Goal: Check status: Check status

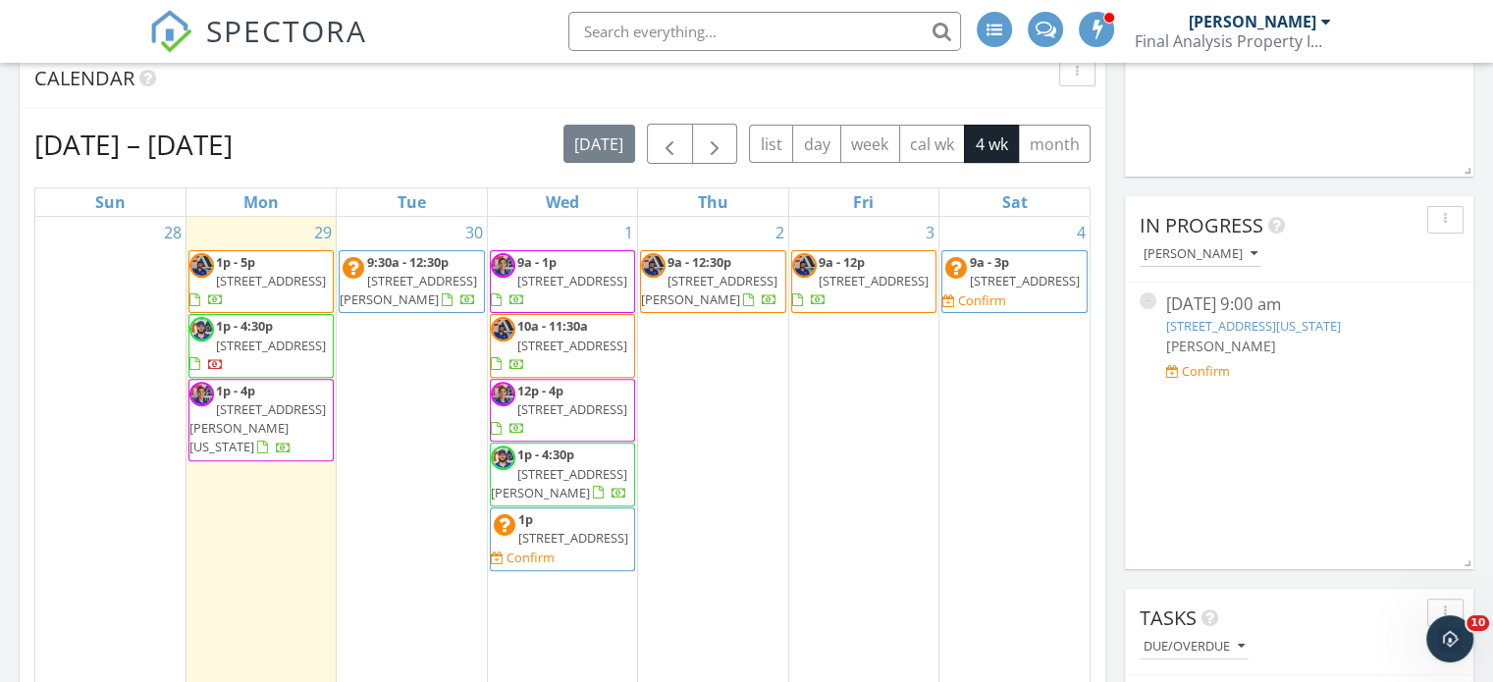
scroll to position [4614, 1523]
click at [674, 152] on span "button" at bounding box center [670, 145] width 24 height 24
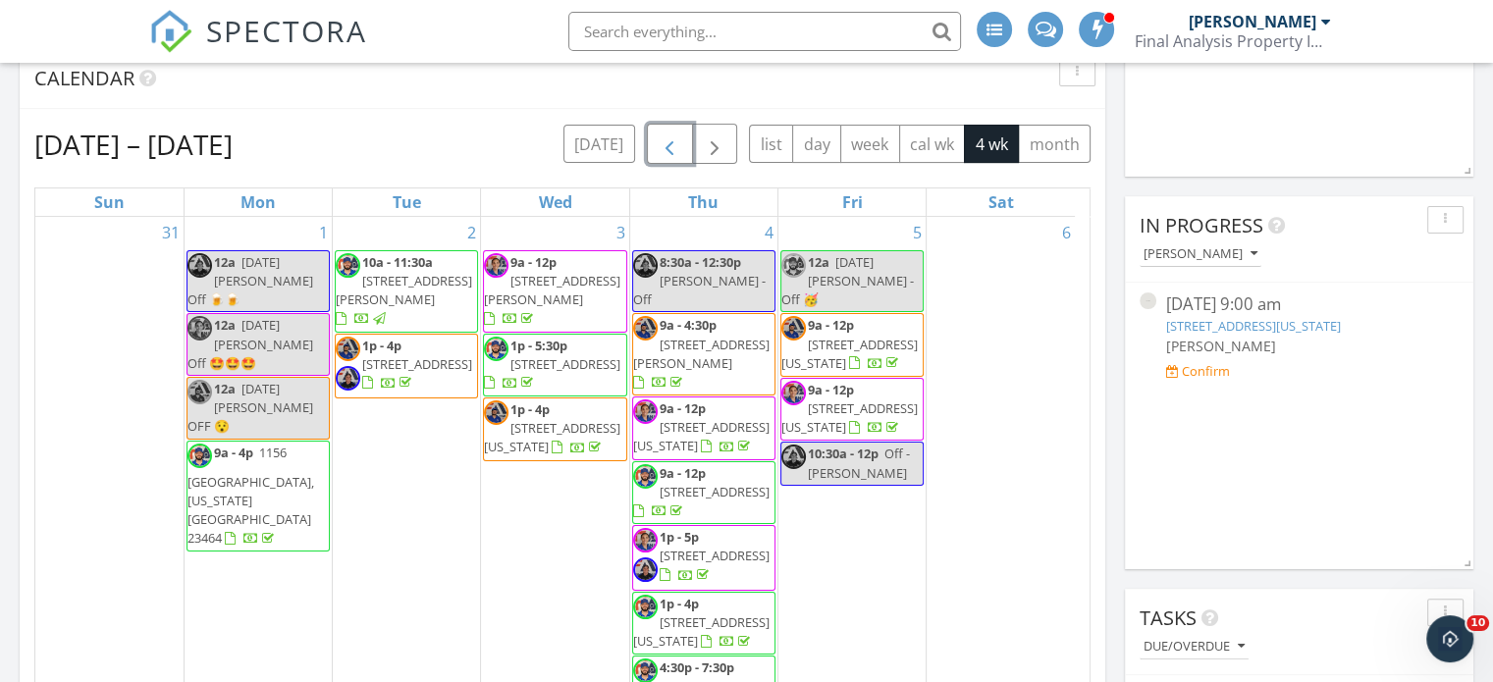
scroll to position [0, 0]
click at [713, 148] on span "button" at bounding box center [715, 145] width 24 height 24
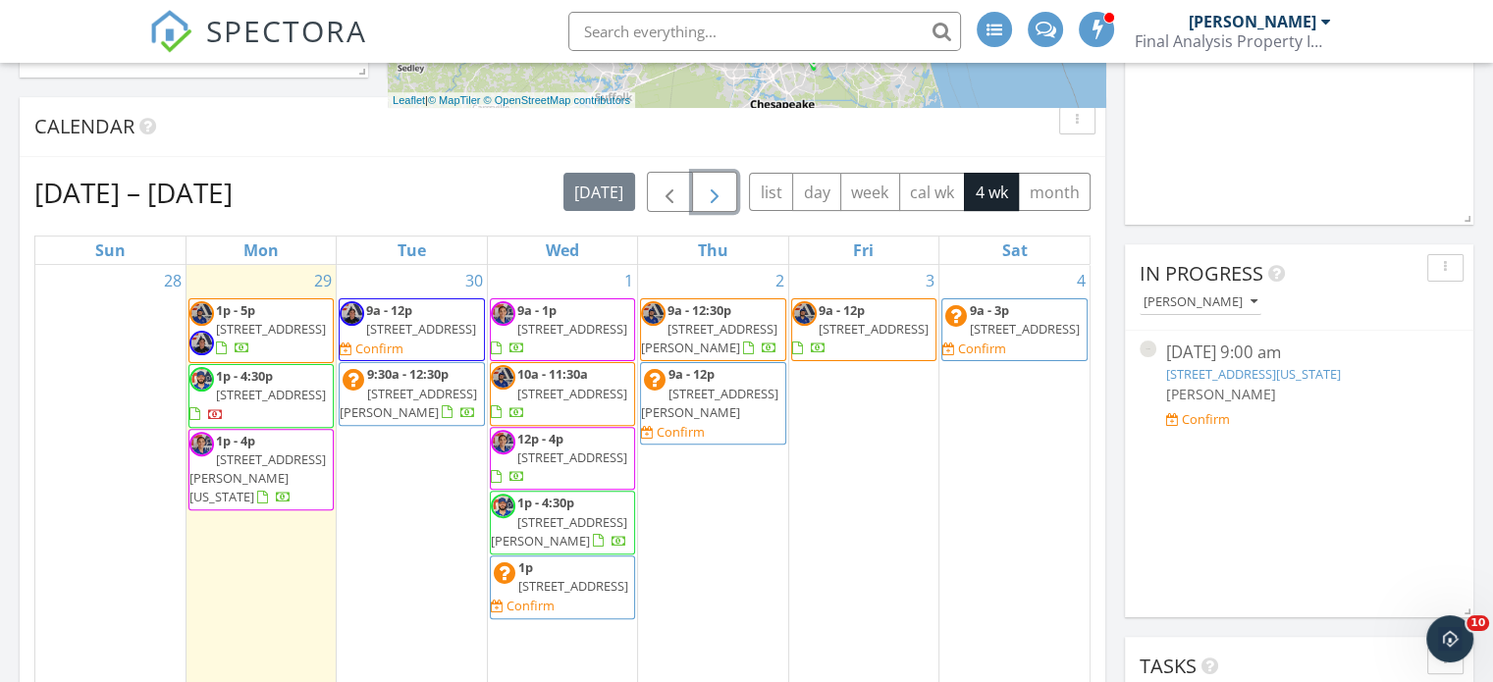
scroll to position [491, 0]
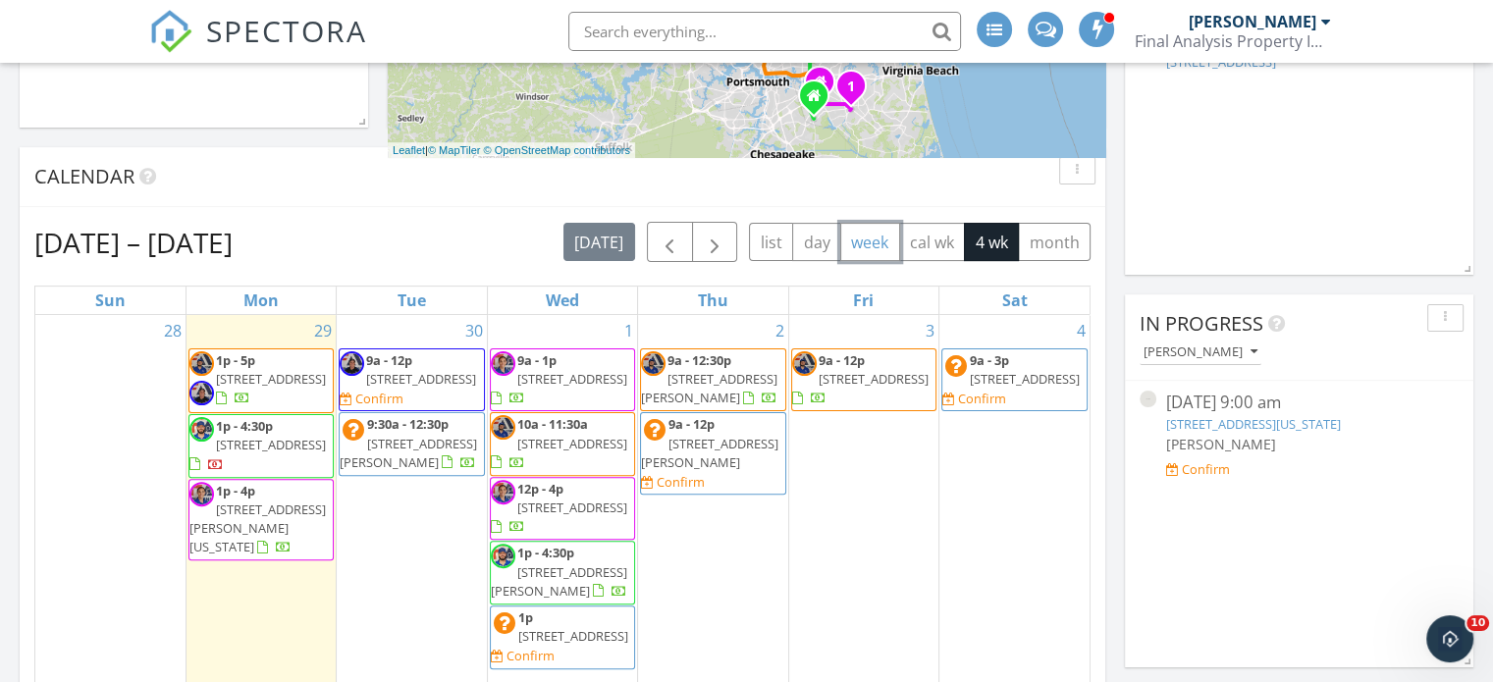
click at [879, 246] on button "week" at bounding box center [870, 242] width 60 height 38
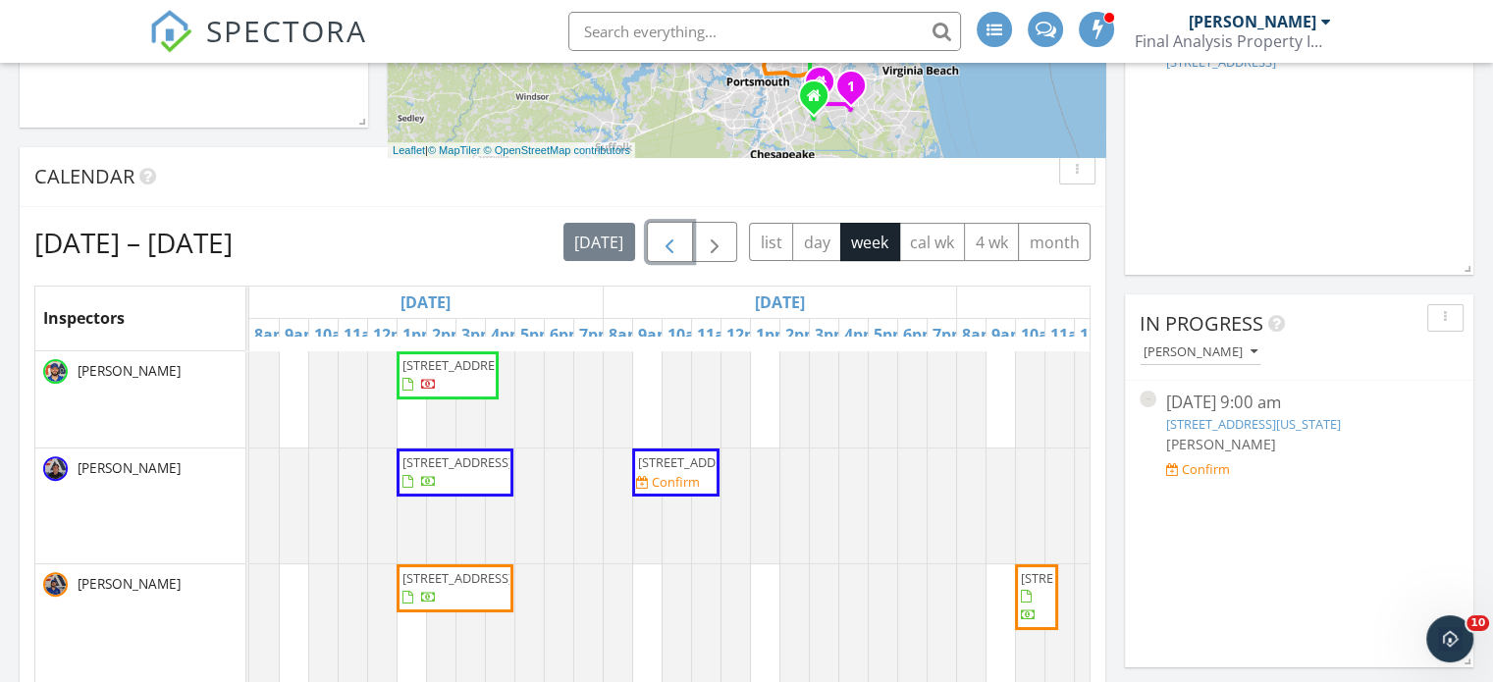
click at [661, 242] on span "button" at bounding box center [670, 243] width 24 height 24
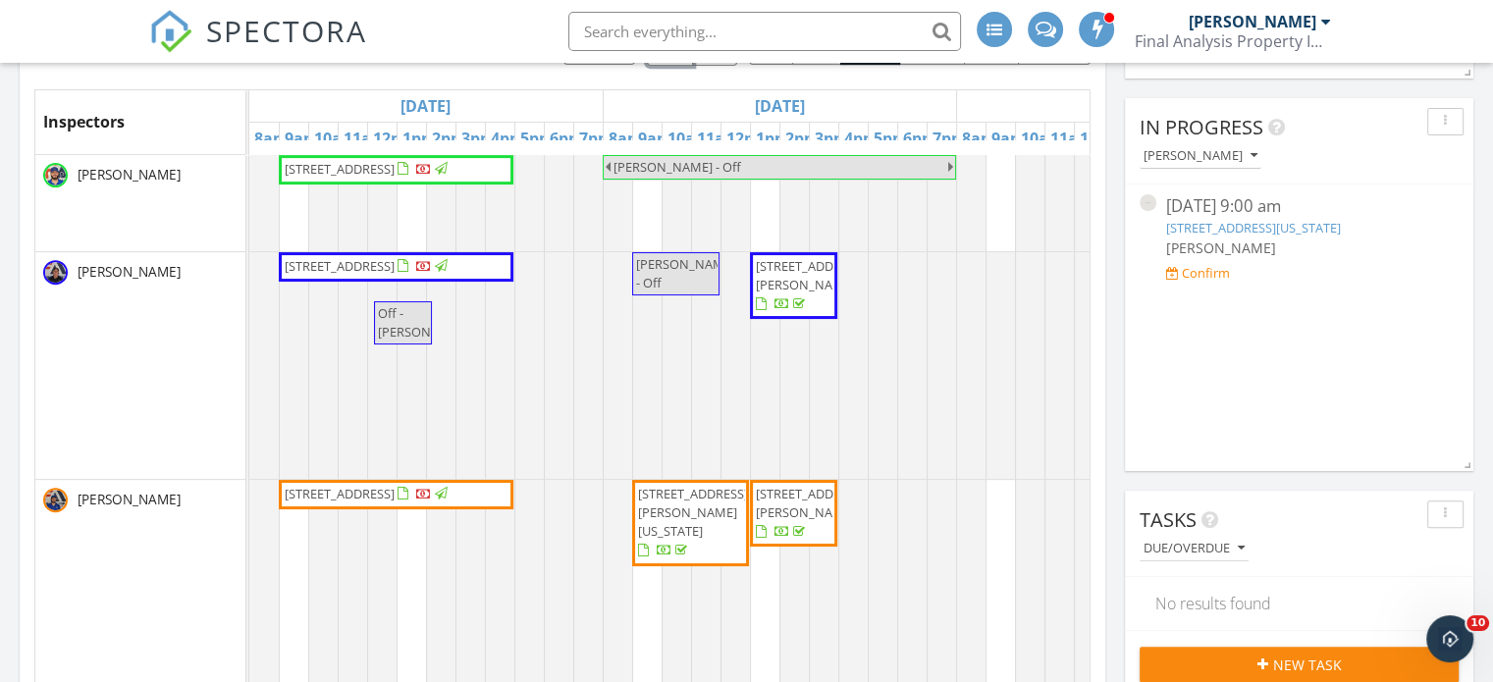
scroll to position [589, 0]
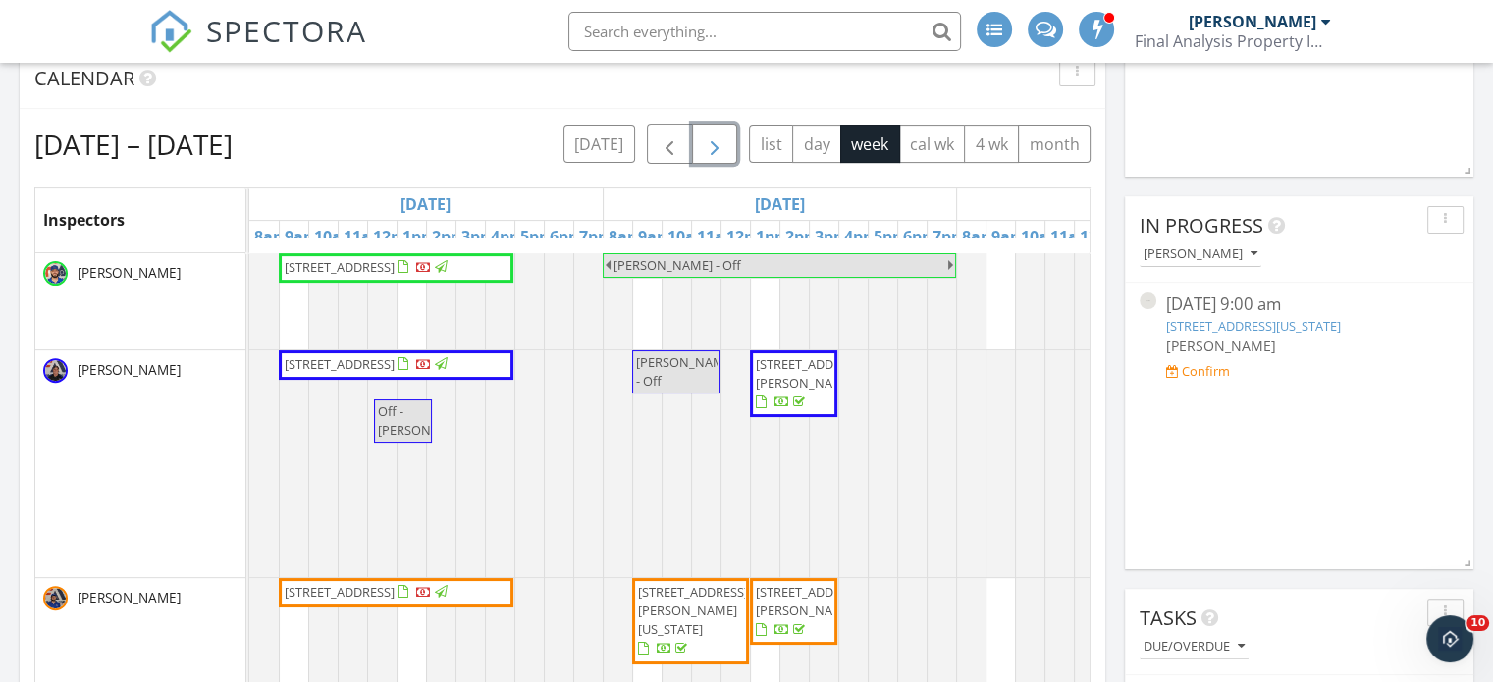
click at [721, 145] on span "button" at bounding box center [715, 145] width 24 height 24
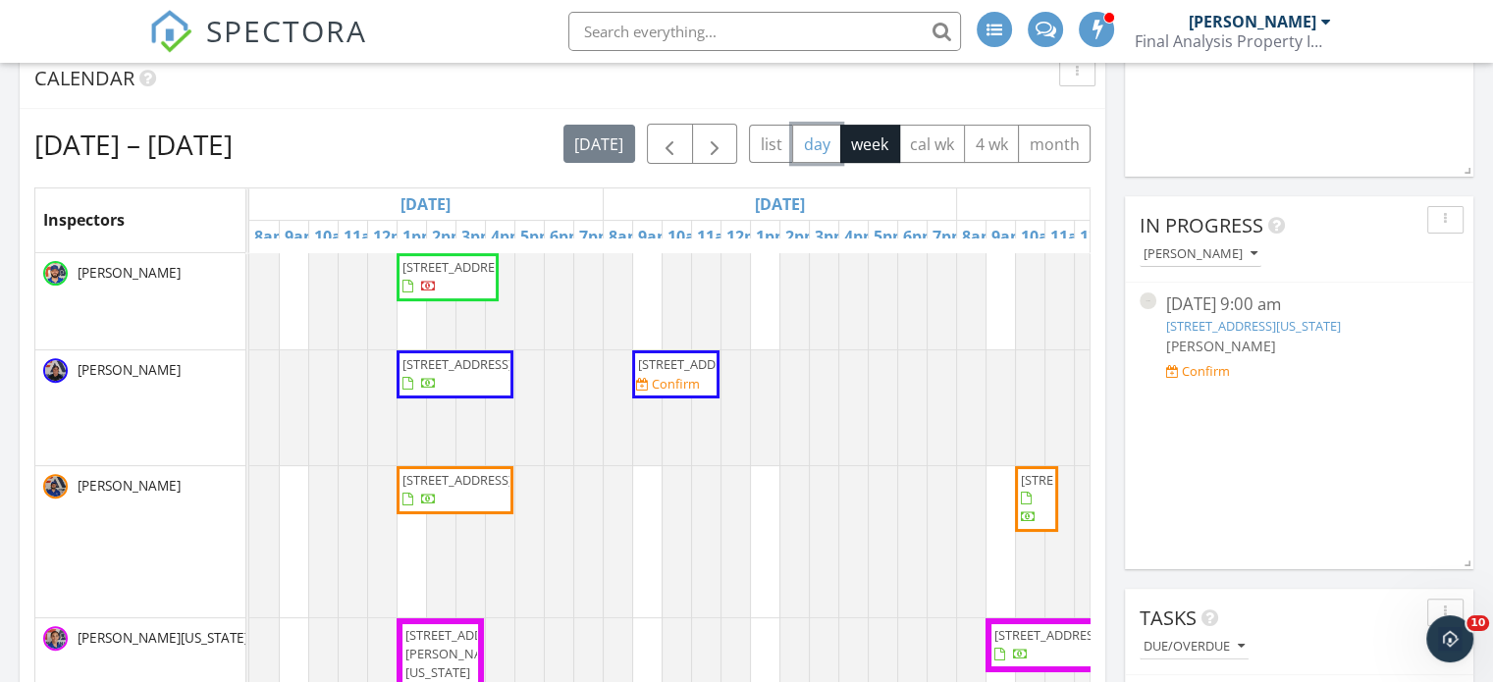
click at [821, 146] on button "day" at bounding box center [816, 144] width 49 height 38
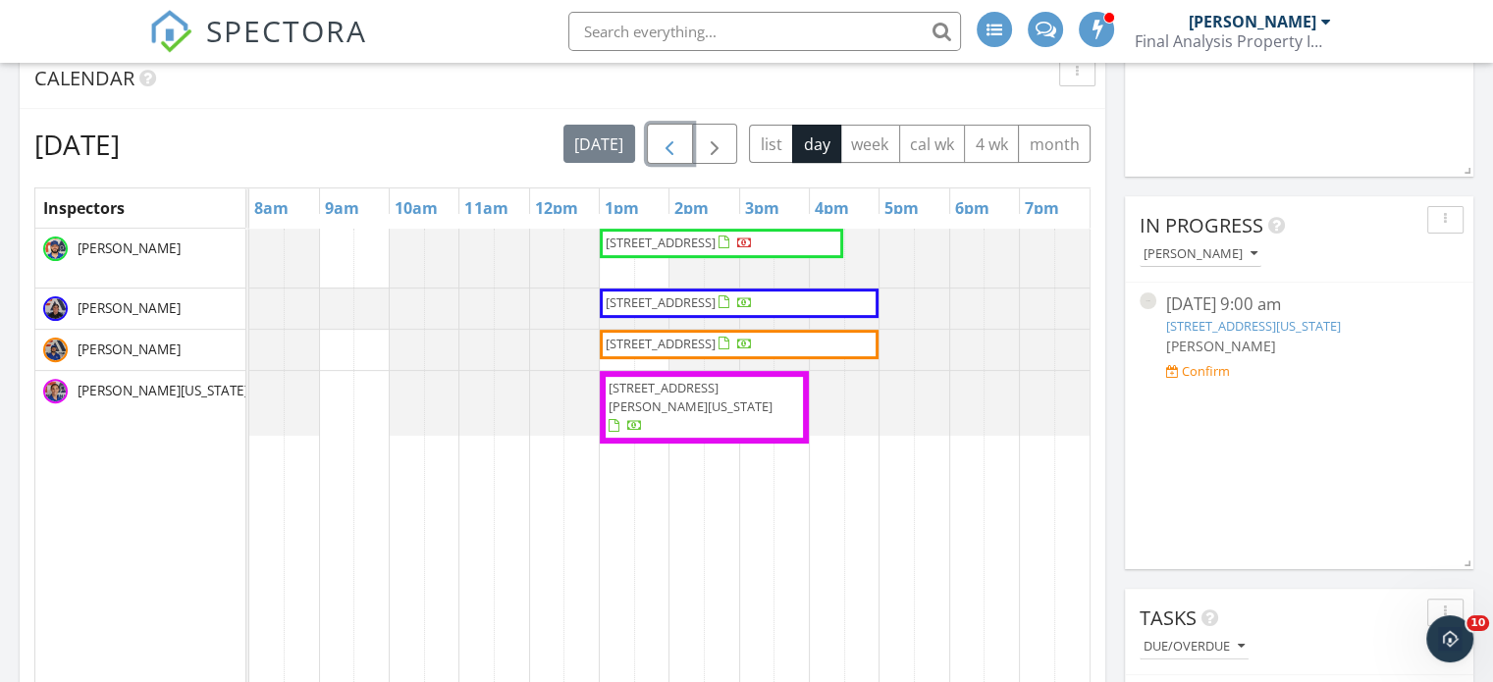
click at [671, 152] on span "button" at bounding box center [670, 145] width 24 height 24
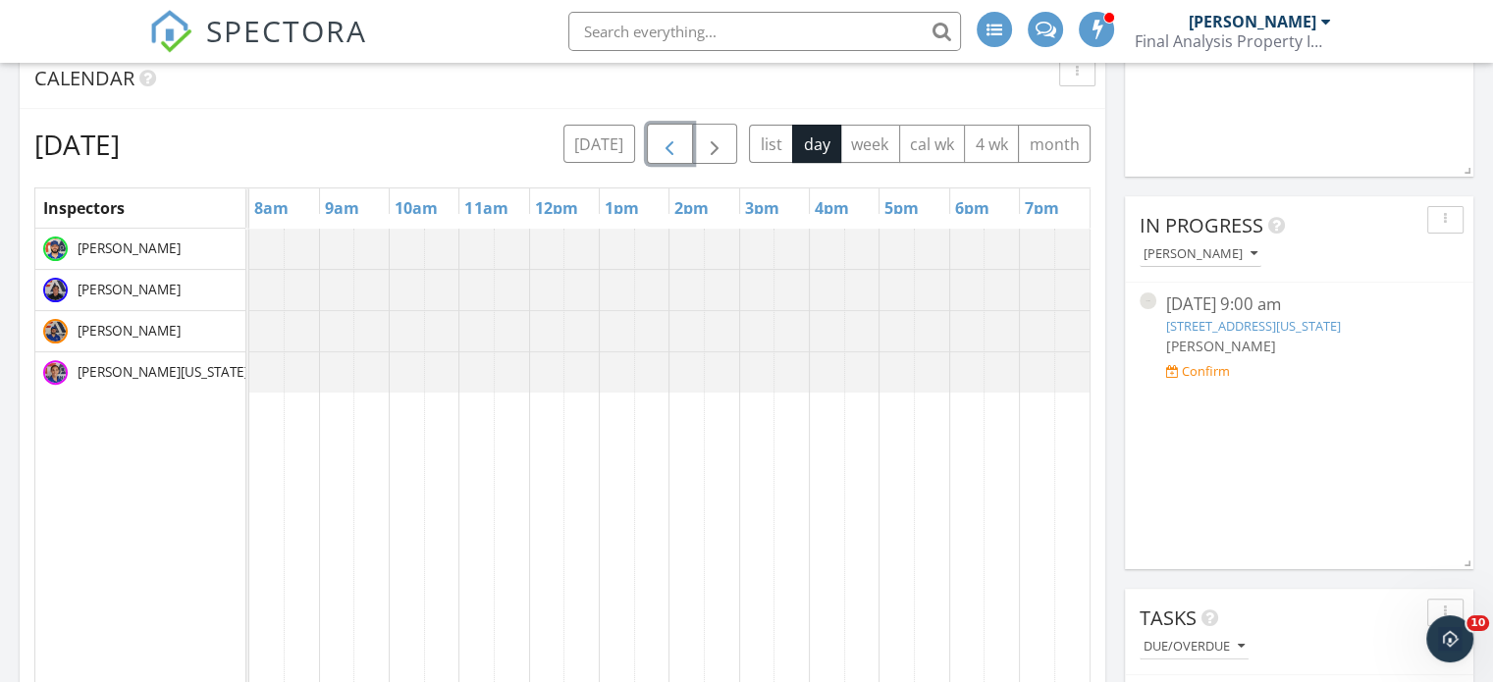
click at [671, 152] on span "button" at bounding box center [670, 145] width 24 height 24
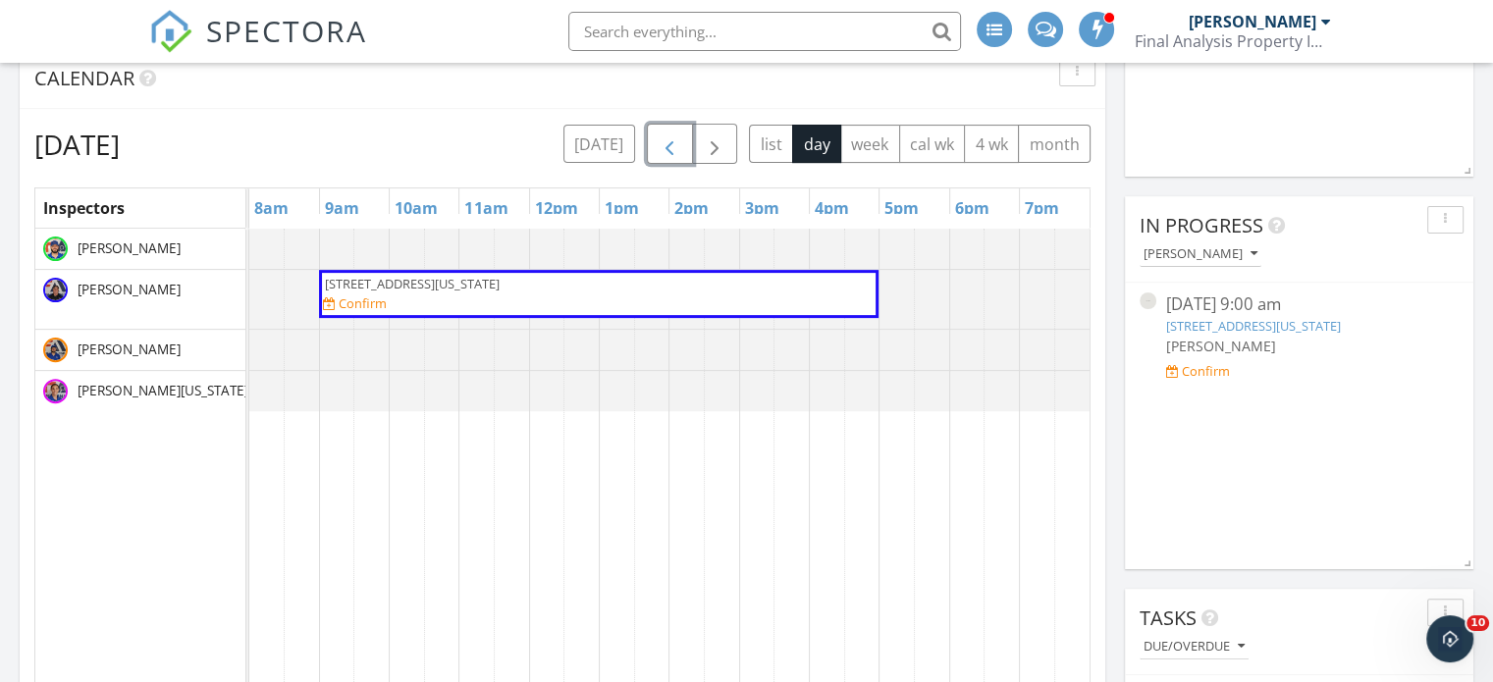
click at [671, 152] on span "button" at bounding box center [670, 145] width 24 height 24
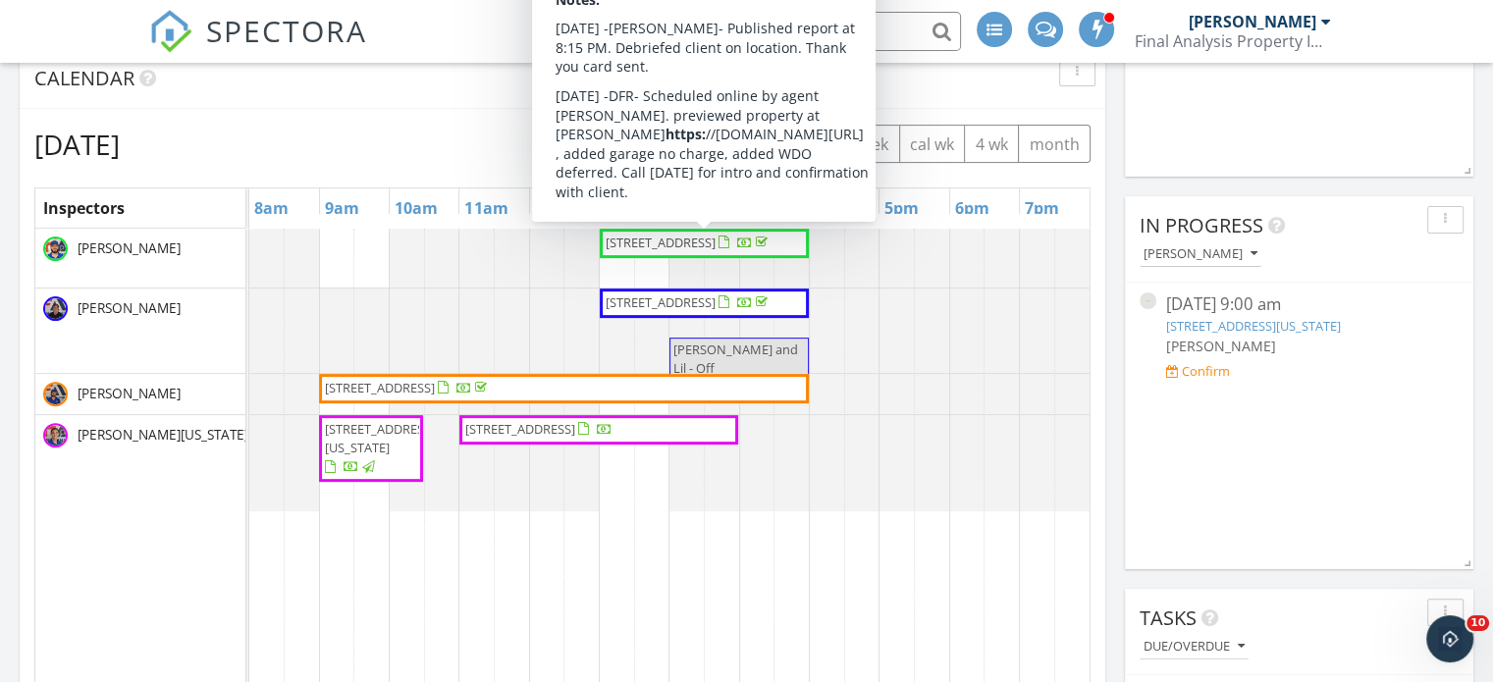
click at [671, 247] on span "2700 Lens Ave, Norfolk 23509" at bounding box center [661, 243] width 110 height 18
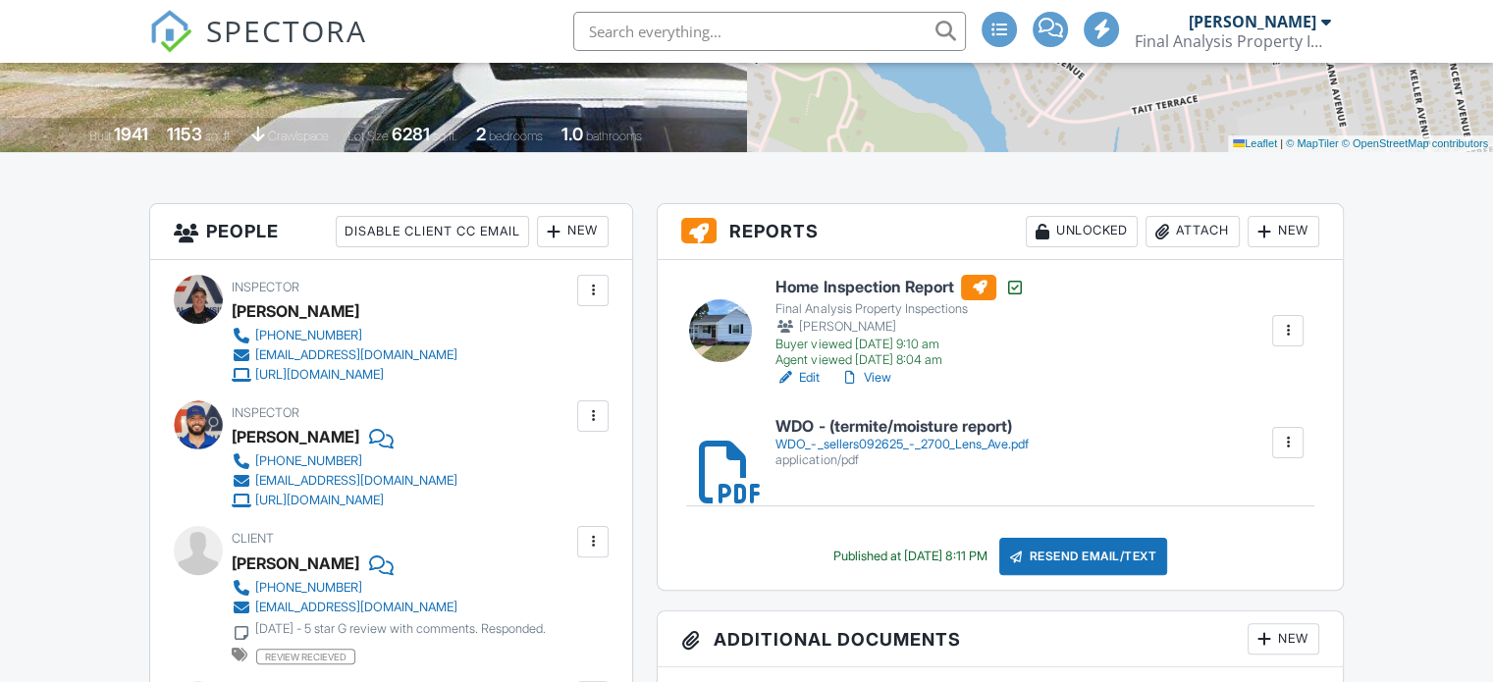
scroll to position [393, 0]
click at [881, 378] on link "View" at bounding box center [864, 378] width 51 height 20
